Goal: Task Accomplishment & Management: Manage account settings

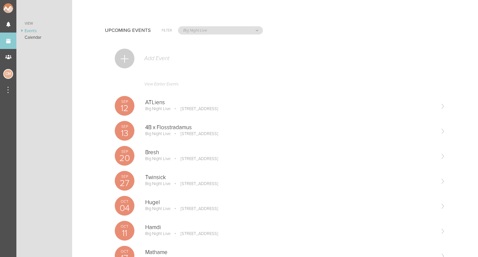
click at [208, 23] on div "Upcoming Events Filter All Teams bsmnt The Grand Mémoire Big Night Live [PERSON…" at bounding box center [275, 29] width 340 height 33
select select "1884"
click at [156, 129] on p "[PERSON_NAME]" at bounding box center [290, 127] width 290 height 7
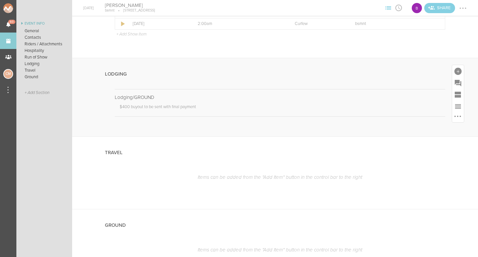
scroll to position [498, 0]
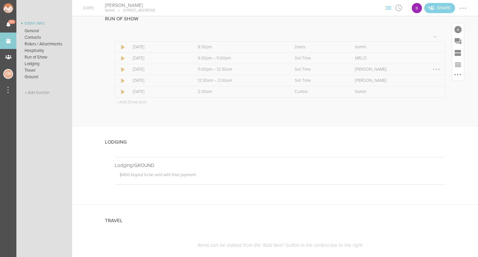
click at [435, 69] on div at bounding box center [436, 69] width 10 height 10
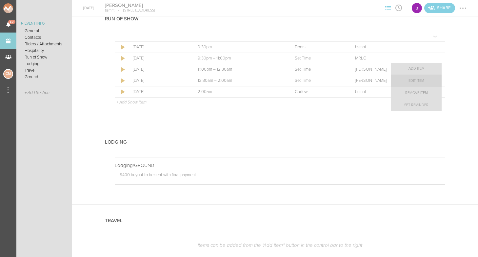
click at [424, 81] on link "Edit Item" at bounding box center [416, 81] width 51 height 12
select select "Set Time"
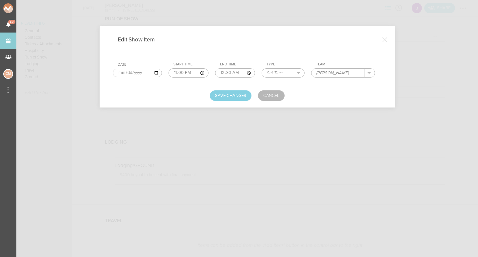
click at [314, 73] on input "Camilla Fabb" at bounding box center [338, 73] width 53 height 9
type input "Rich DietZ"
click at [245, 93] on button "Save Changes" at bounding box center [231, 95] width 42 height 10
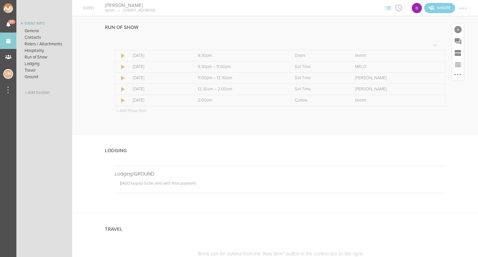
scroll to position [488, 0]
